Goal: Information Seeking & Learning: Learn about a topic

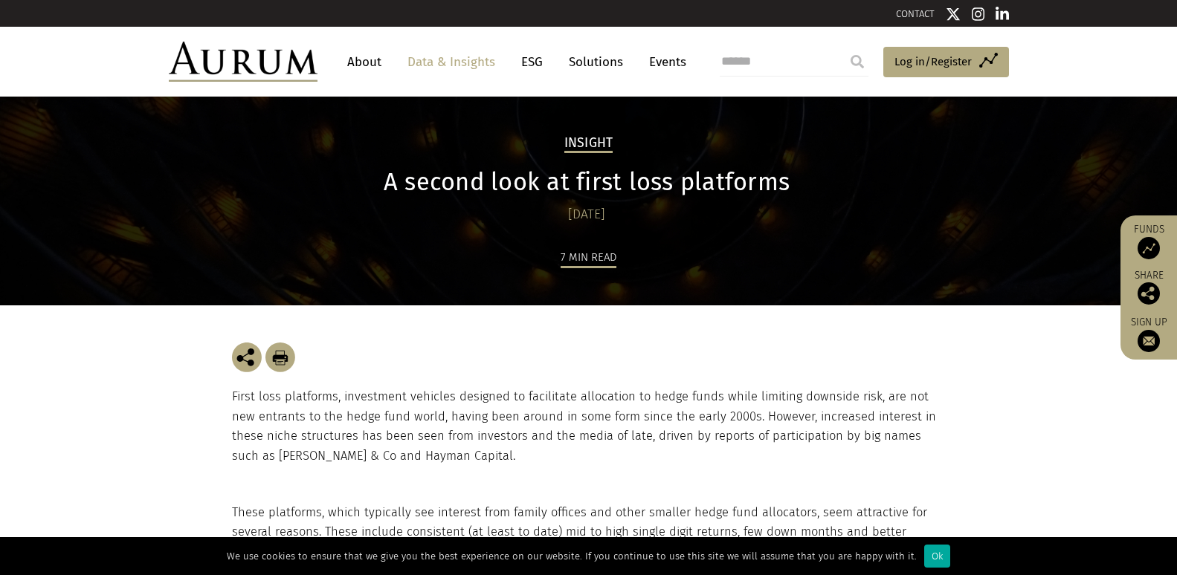
click at [392, 180] on h1 "A second look at first loss platforms" at bounding box center [587, 182] width 710 height 29
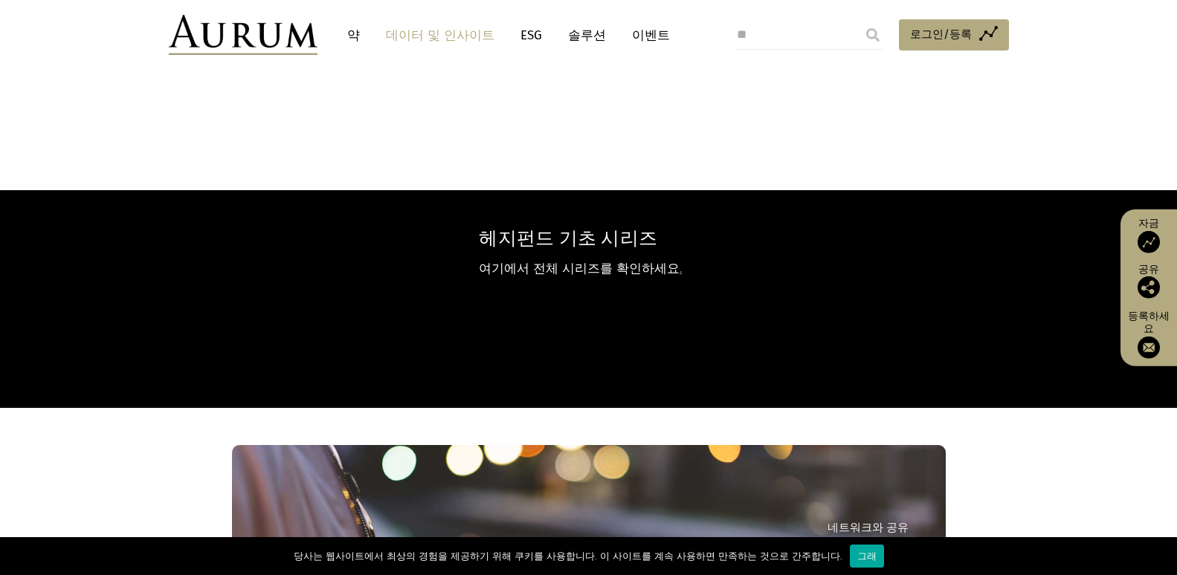
scroll to position [2676, 0]
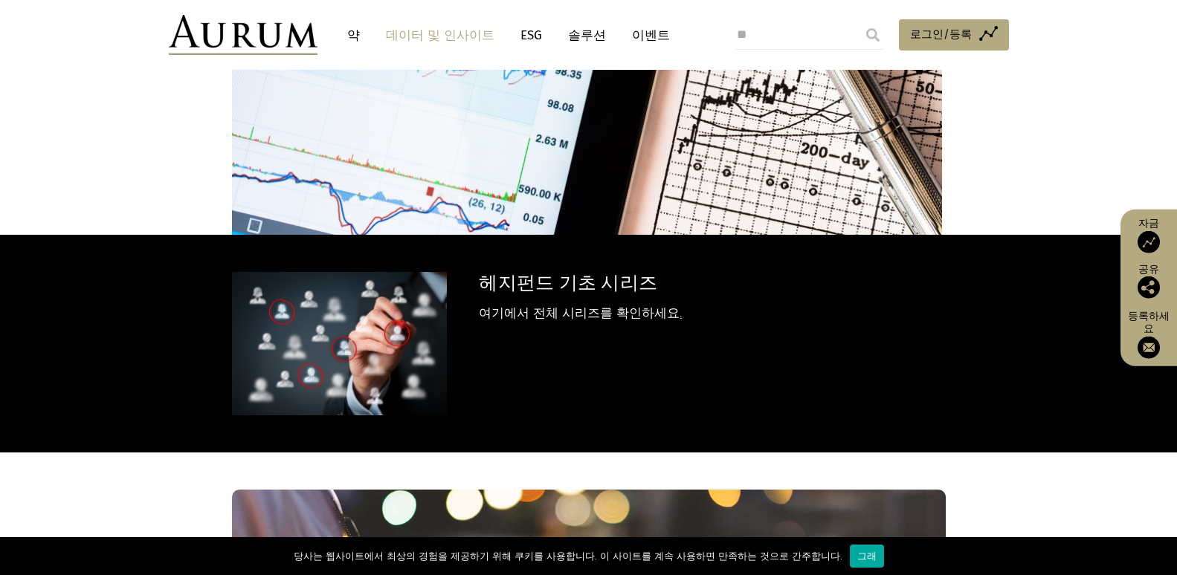
click at [557, 304] on p "여기에서 전체 시리즈를 확인하세요 ." at bounding box center [710, 313] width 462 height 19
click at [556, 272] on h3 "헤지펀드 기초 시리즈" at bounding box center [710, 283] width 462 height 22
click at [473, 272] on div "헤지펀드 기초 시리즈 여기에서 전체 시리즈를 확인하세요 ." at bounding box center [588, 343] width 743 height 143
click at [348, 274] on img at bounding box center [339, 343] width 215 height 143
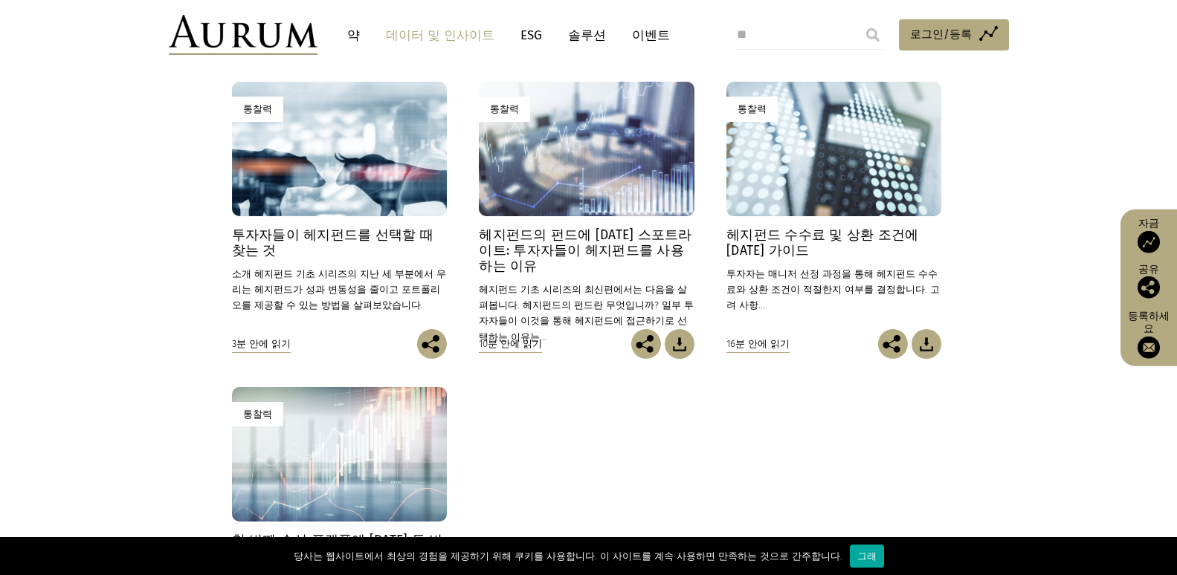
scroll to position [669, 0]
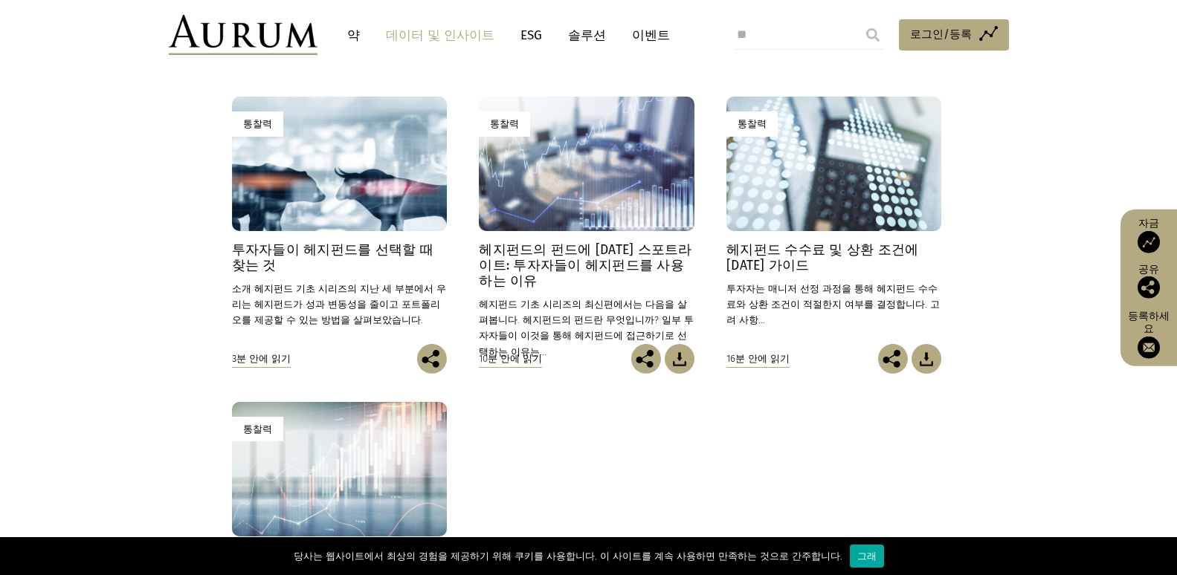
click at [582, 207] on div "통찰력" at bounding box center [586, 164] width 215 height 135
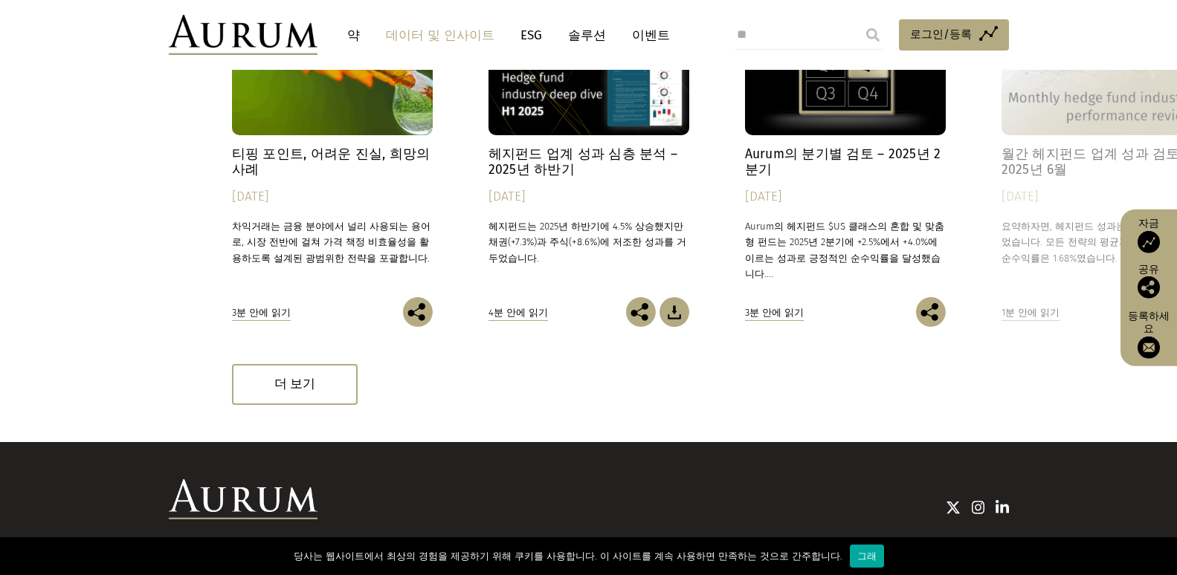
scroll to position [8066, 0]
